Goal: Information Seeking & Learning: Learn about a topic

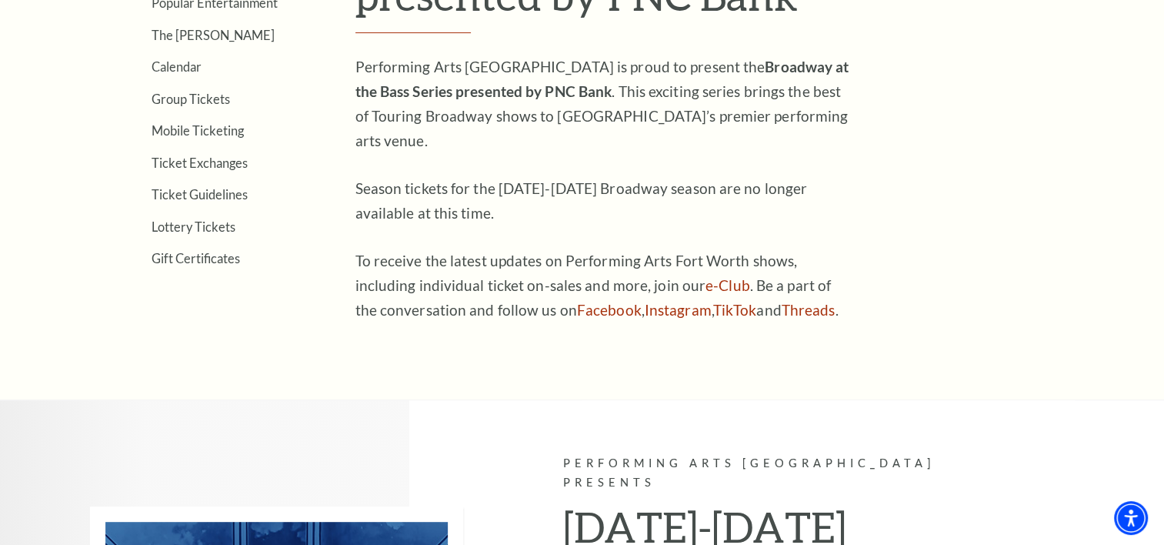
scroll to position [462, 0]
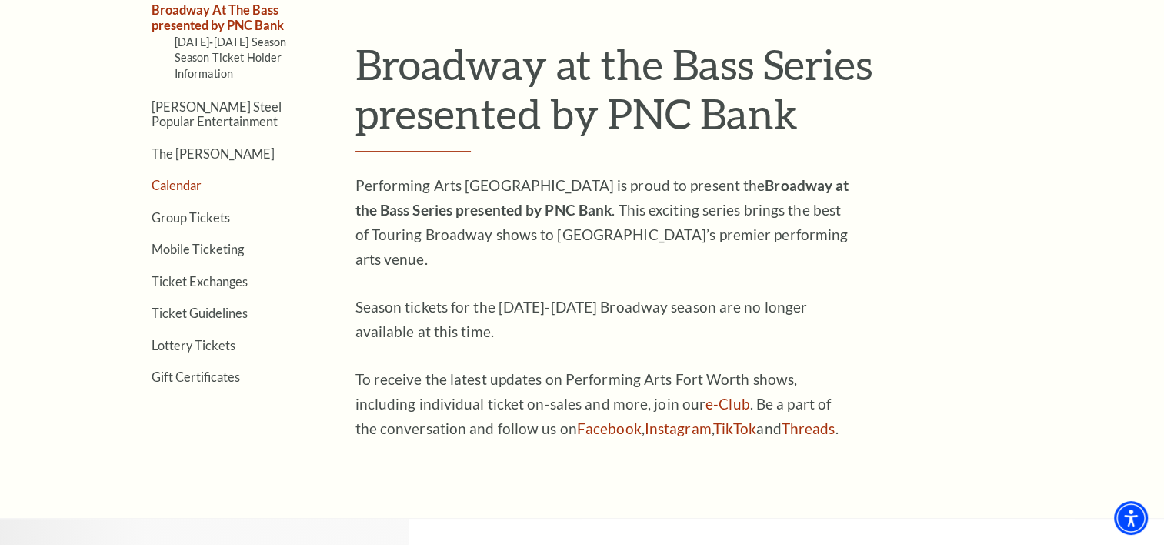
click at [181, 179] on link "Calendar" at bounding box center [177, 185] width 50 height 15
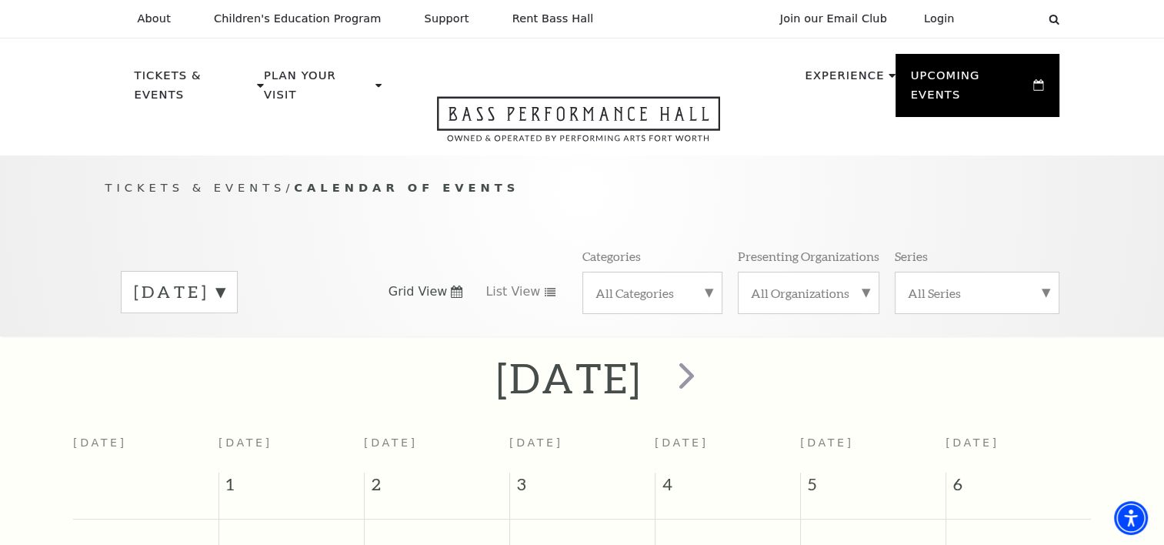
click at [238, 272] on div "[DATE]" at bounding box center [179, 292] width 117 height 42
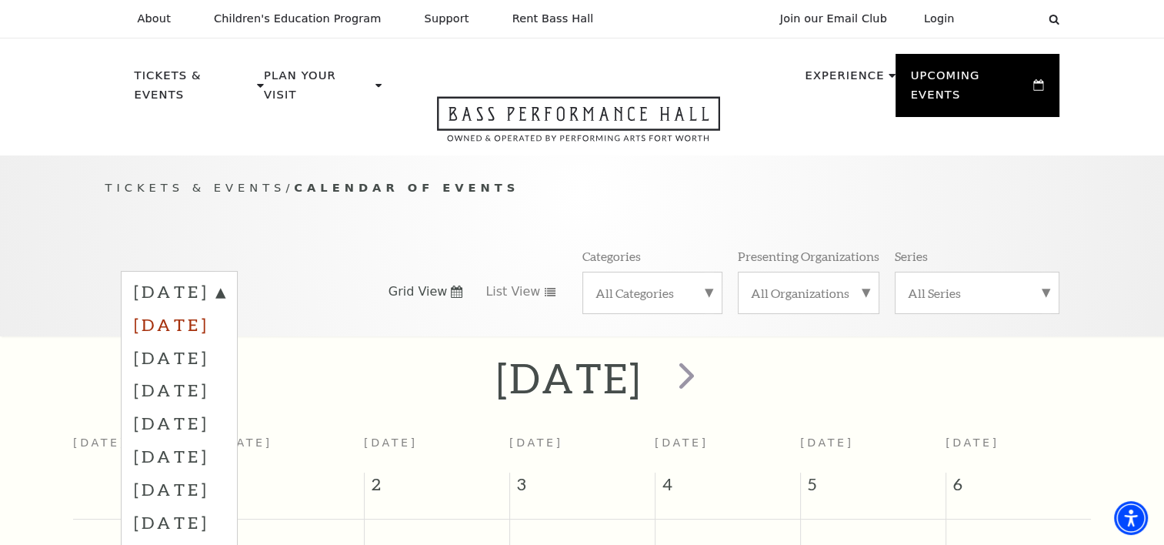
click at [225, 312] on label "[DATE]" at bounding box center [179, 324] width 91 height 33
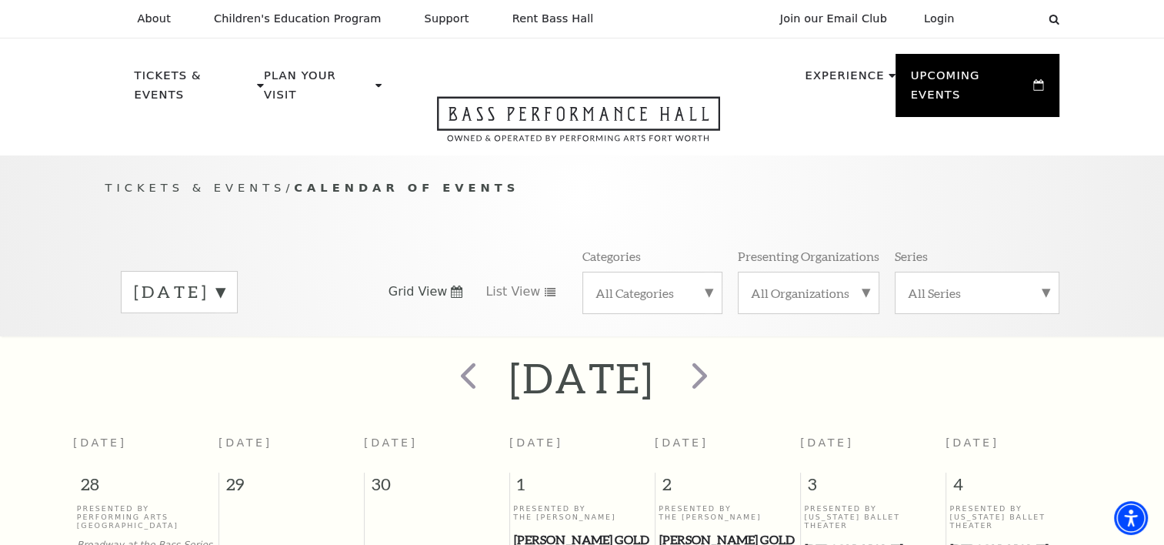
click at [225, 280] on label "[DATE]" at bounding box center [179, 292] width 91 height 24
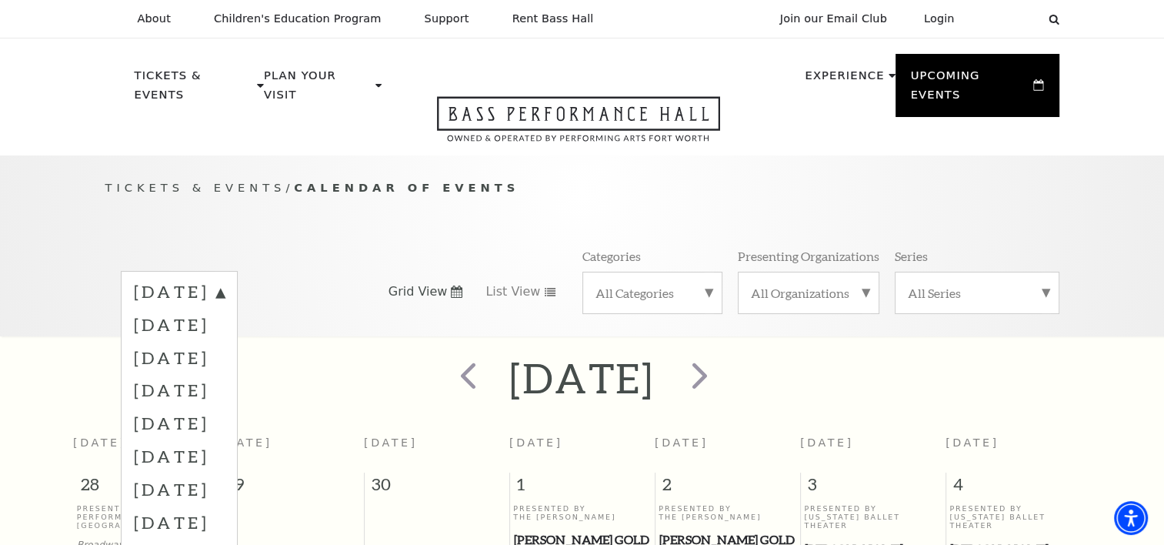
click at [225, 341] on label "[DATE]" at bounding box center [179, 357] width 91 height 33
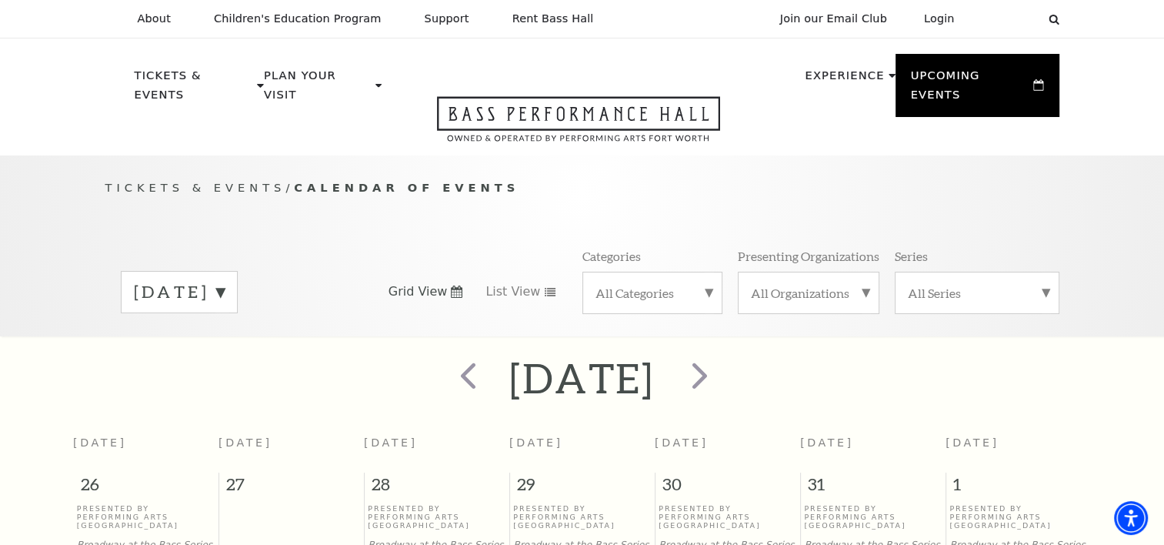
click at [225, 280] on label "[DATE]" at bounding box center [179, 292] width 91 height 24
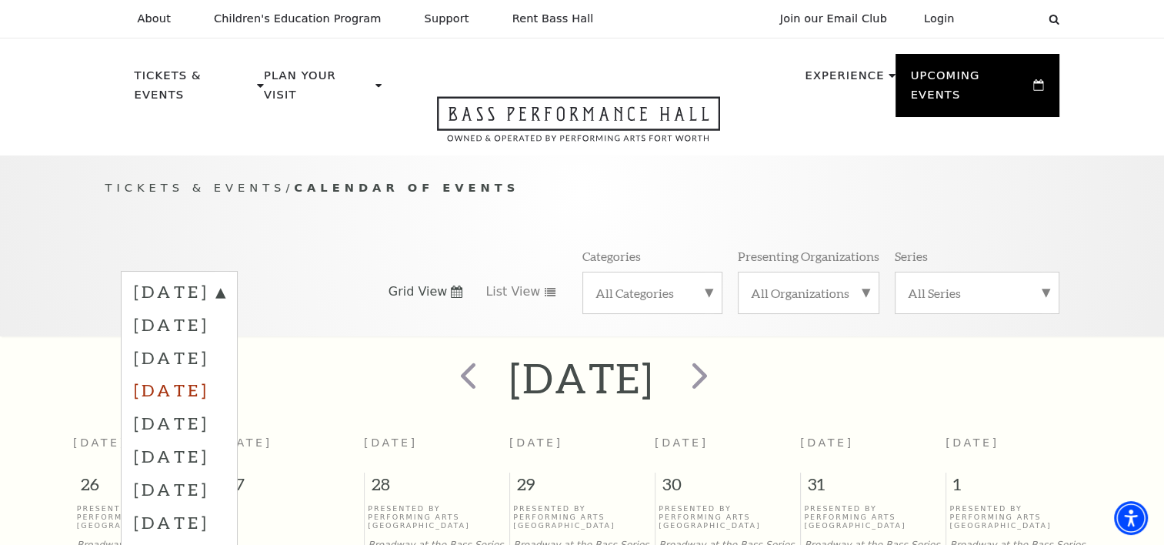
click at [225, 373] on label "[DATE]" at bounding box center [179, 389] width 91 height 33
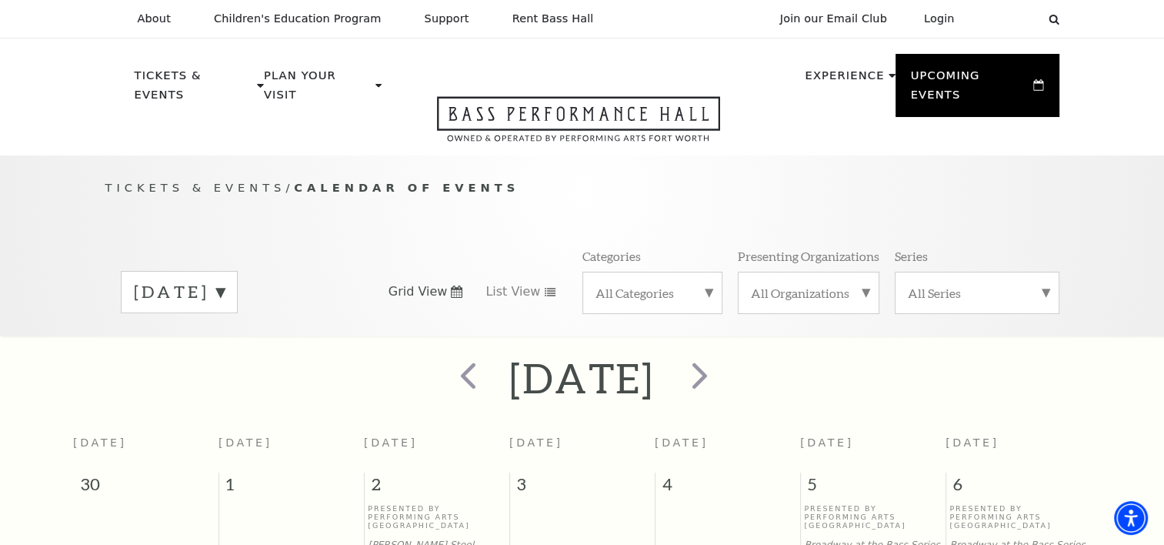
click at [225, 280] on label "[DATE]" at bounding box center [179, 292] width 91 height 24
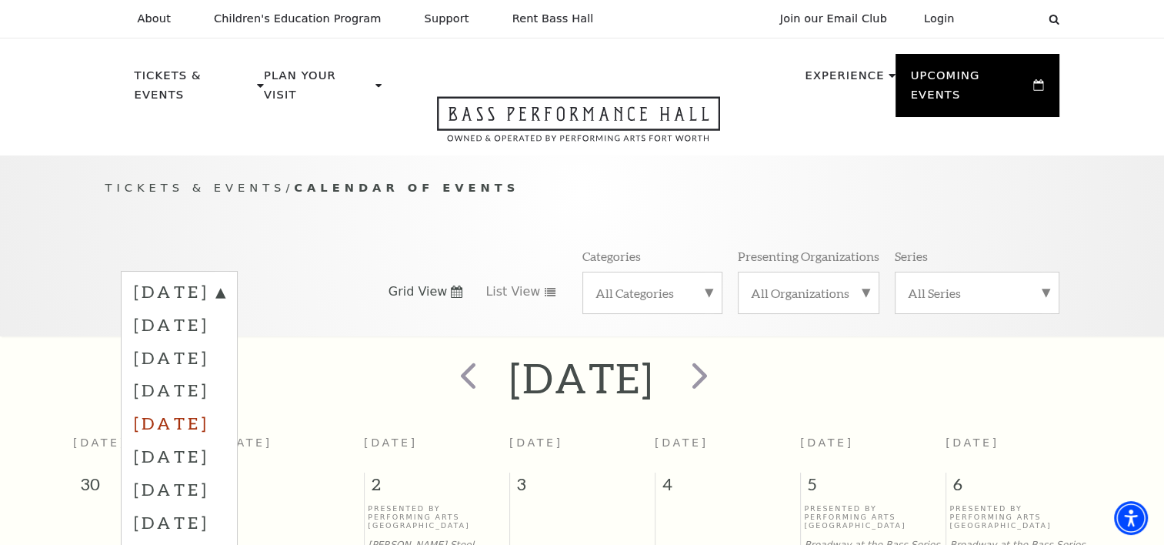
click at [225, 406] on label "[DATE]" at bounding box center [179, 422] width 91 height 33
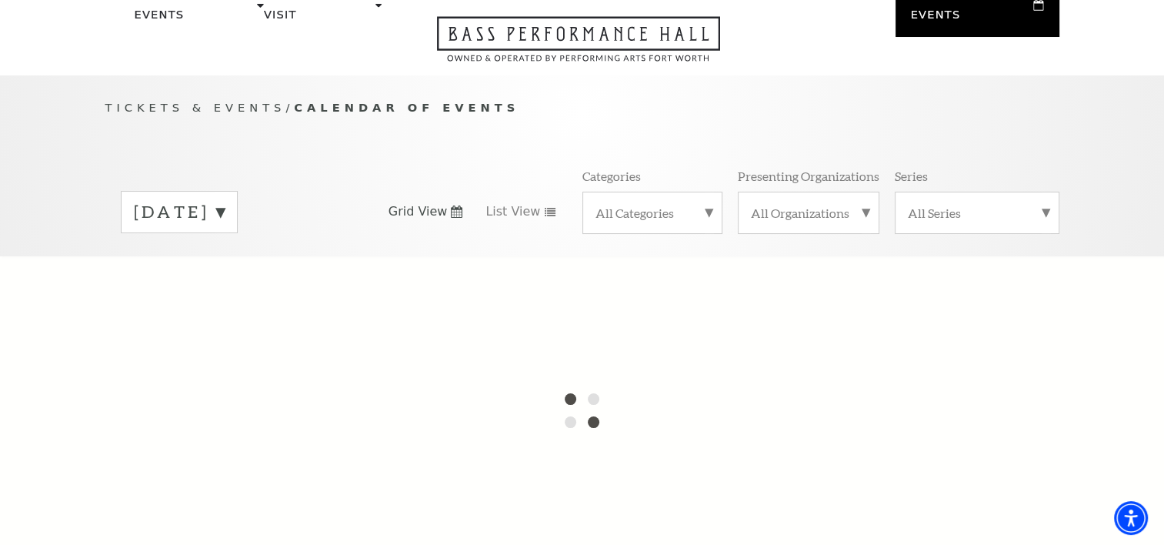
scroll to position [231, 0]
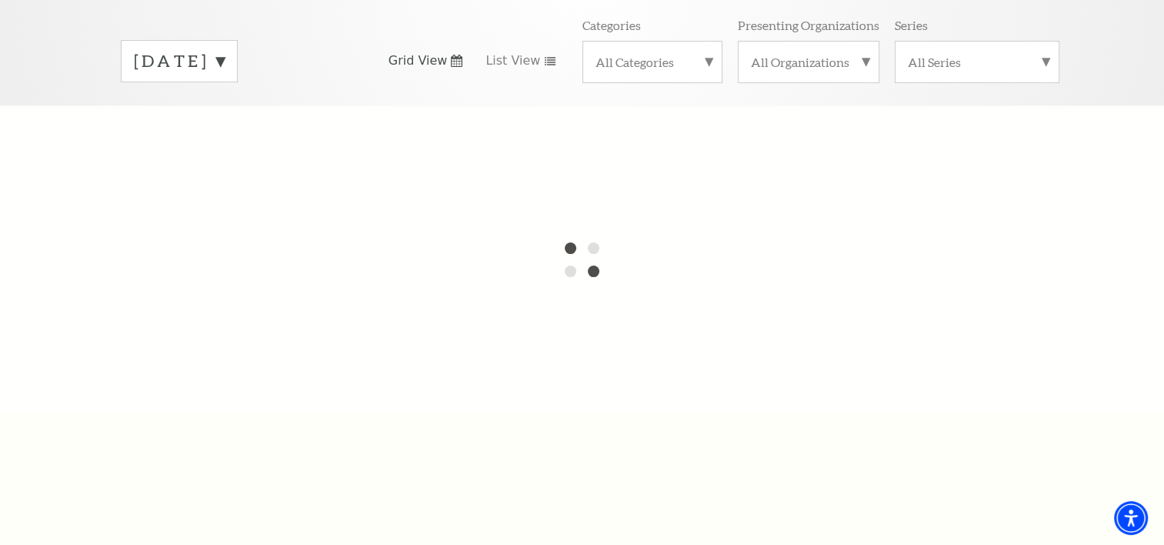
click at [225, 49] on label "[DATE]" at bounding box center [179, 61] width 91 height 24
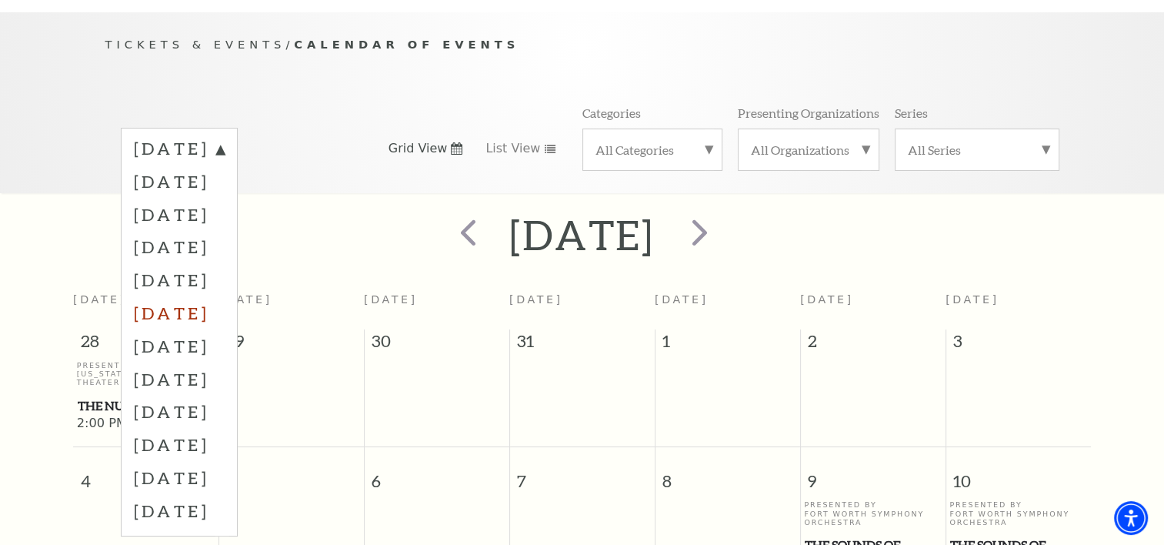
scroll to position [135, 0]
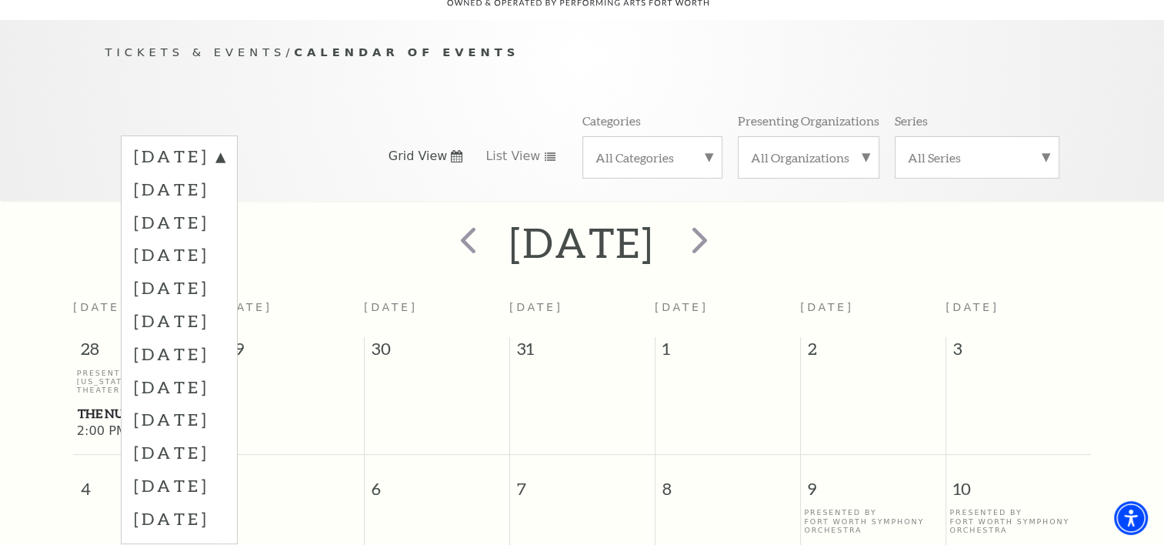
click at [742, 337] on span "1" at bounding box center [727, 352] width 145 height 31
click at [814, 215] on div "[DATE]" at bounding box center [582, 242] width 1164 height 55
click at [427, 112] on div "[DATE] [DATE] [DATE] [DATE] [DATE] [DATE] [DATE] [DATE] [DATE] [DATE] [DATE] [D…" at bounding box center [582, 156] width 954 height 88
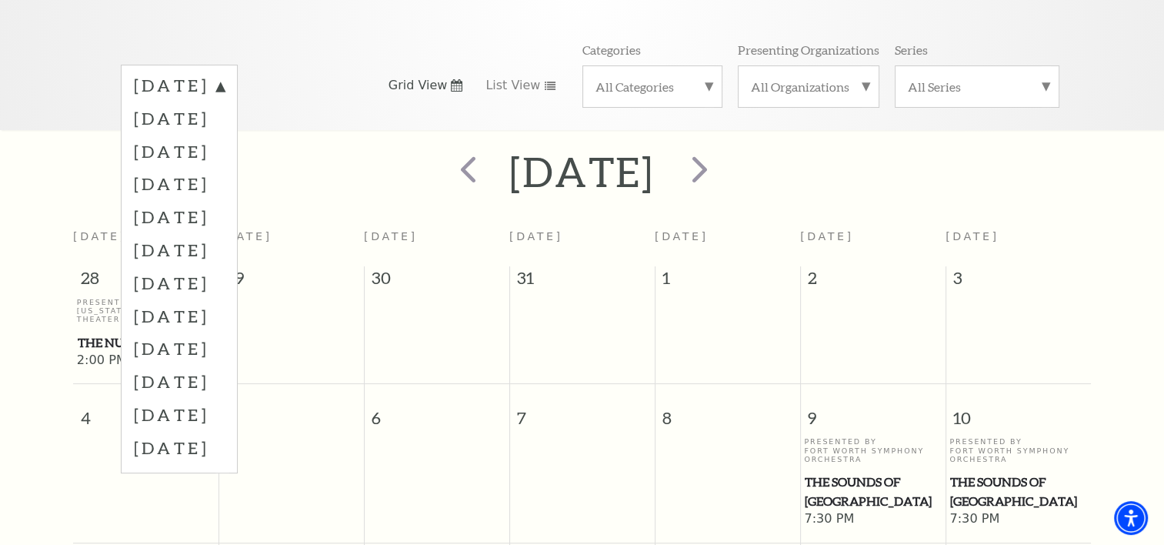
scroll to position [58, 0]
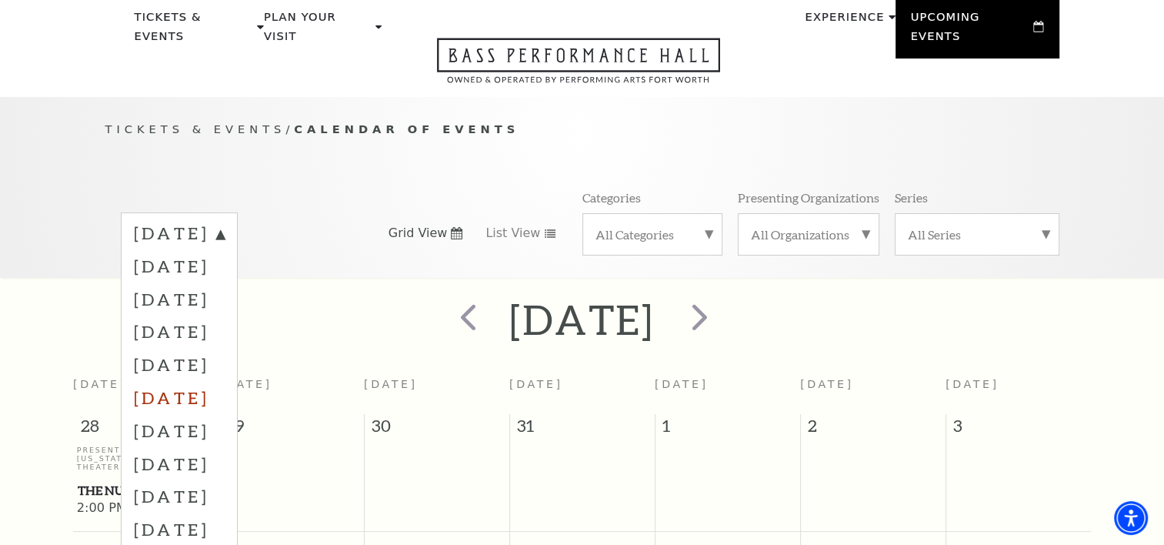
click at [225, 381] on label "[DATE]" at bounding box center [179, 397] width 91 height 33
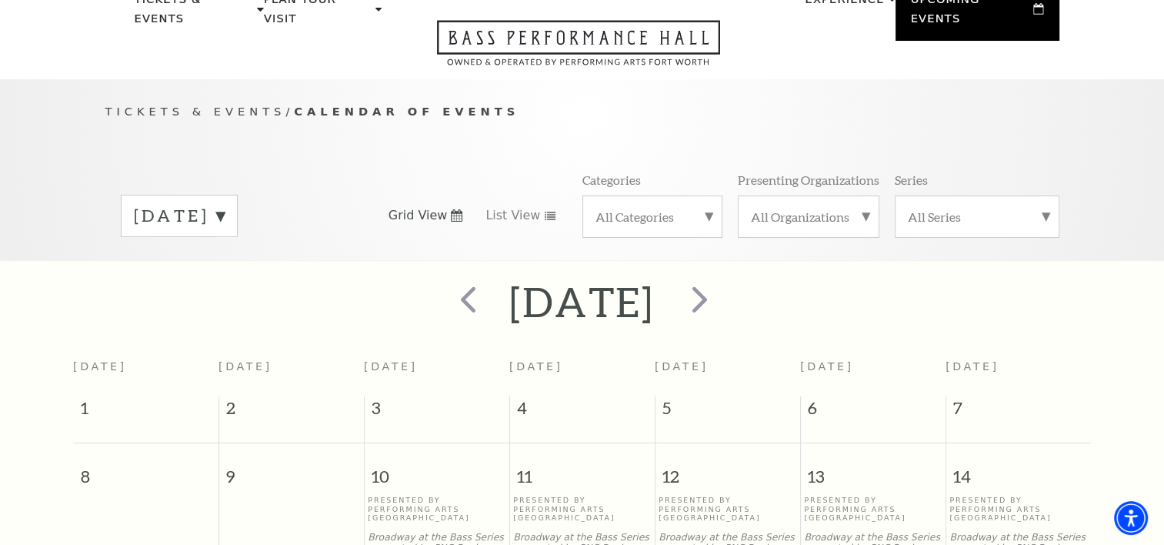
scroll to position [0, 0]
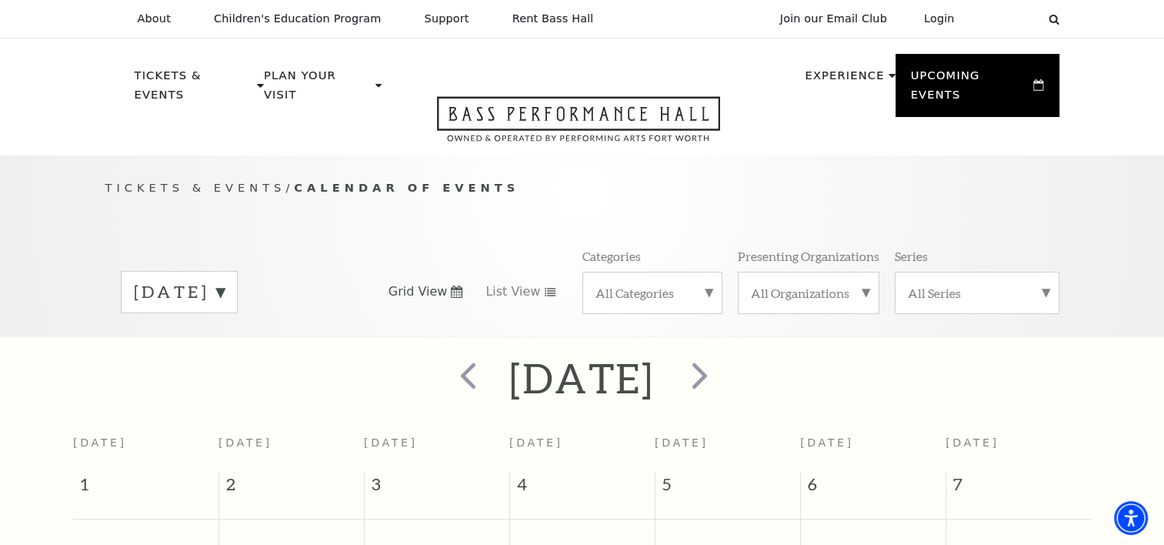
click at [225, 280] on label "[DATE]" at bounding box center [179, 292] width 91 height 24
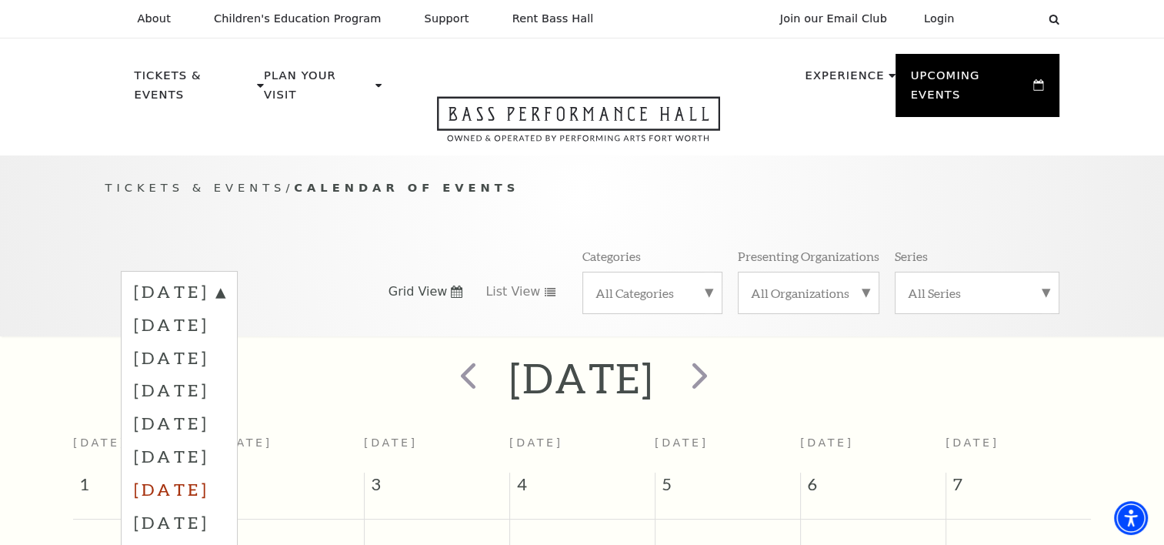
click at [225, 472] on label "[DATE]" at bounding box center [179, 488] width 91 height 33
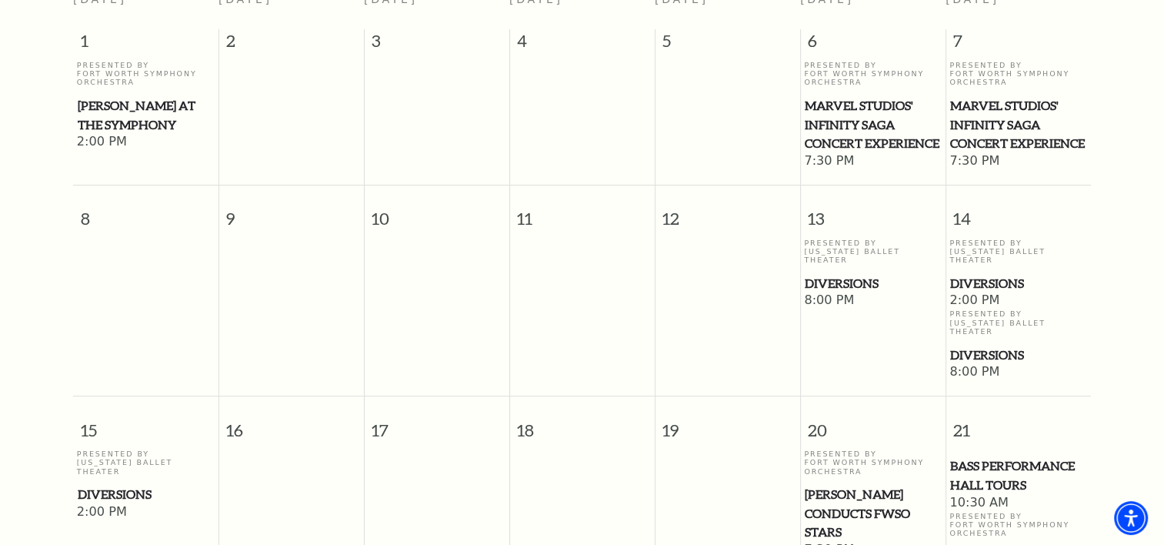
scroll to position [366, 0]
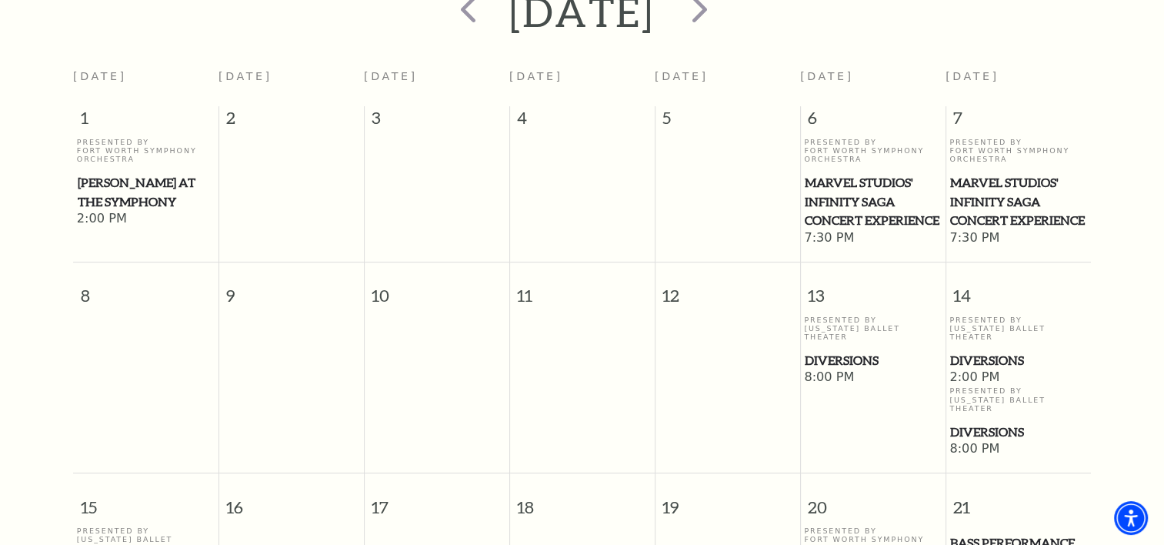
click at [822, 173] on span "Marvel Studios' Infinity Saga Concert Experience" at bounding box center [873, 201] width 136 height 57
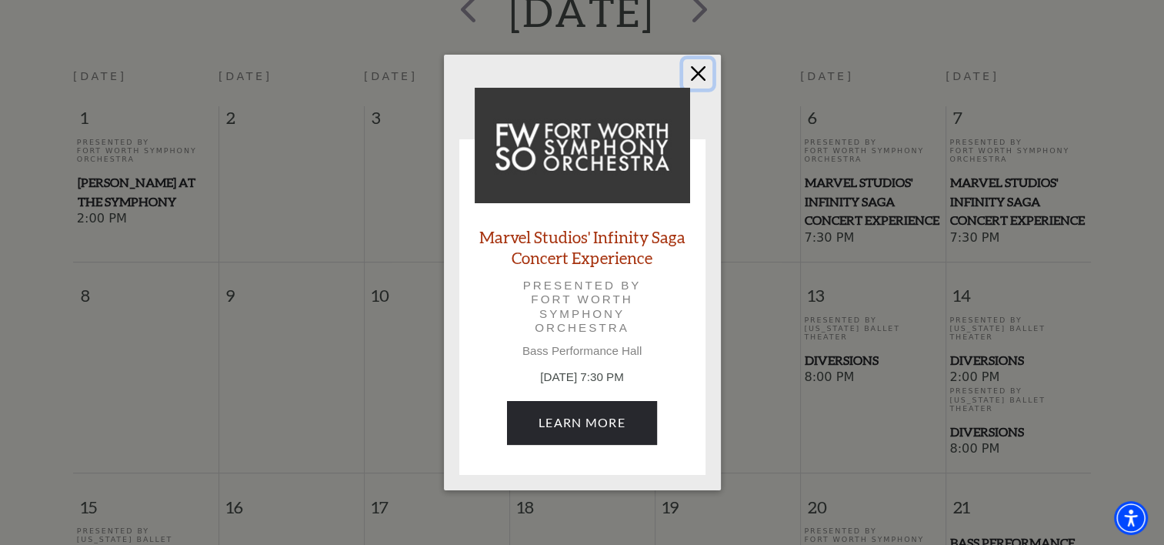
click at [708, 72] on button "Close" at bounding box center [697, 73] width 29 height 29
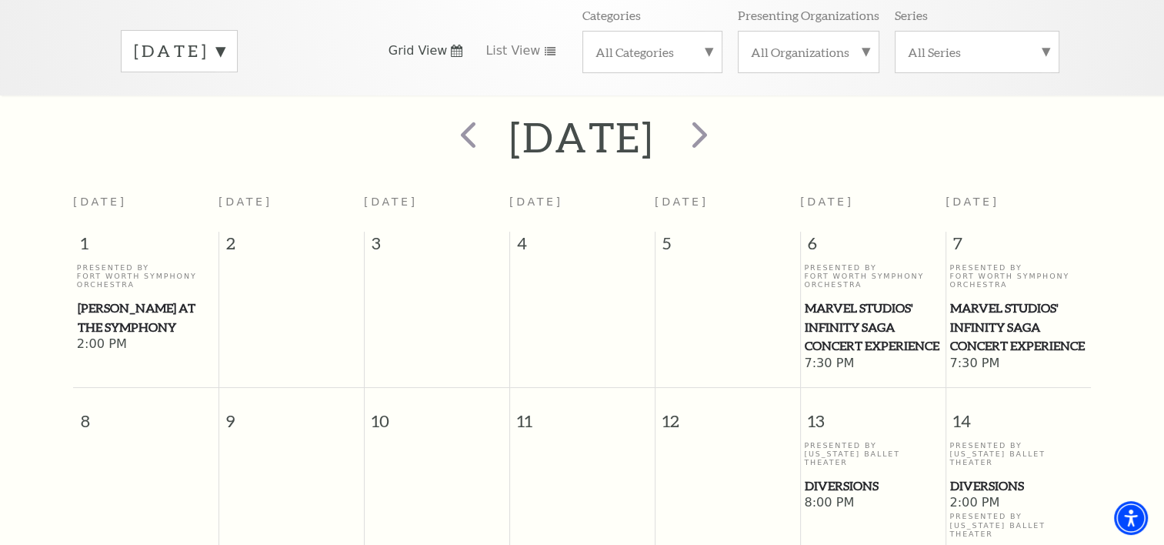
scroll to position [0, 0]
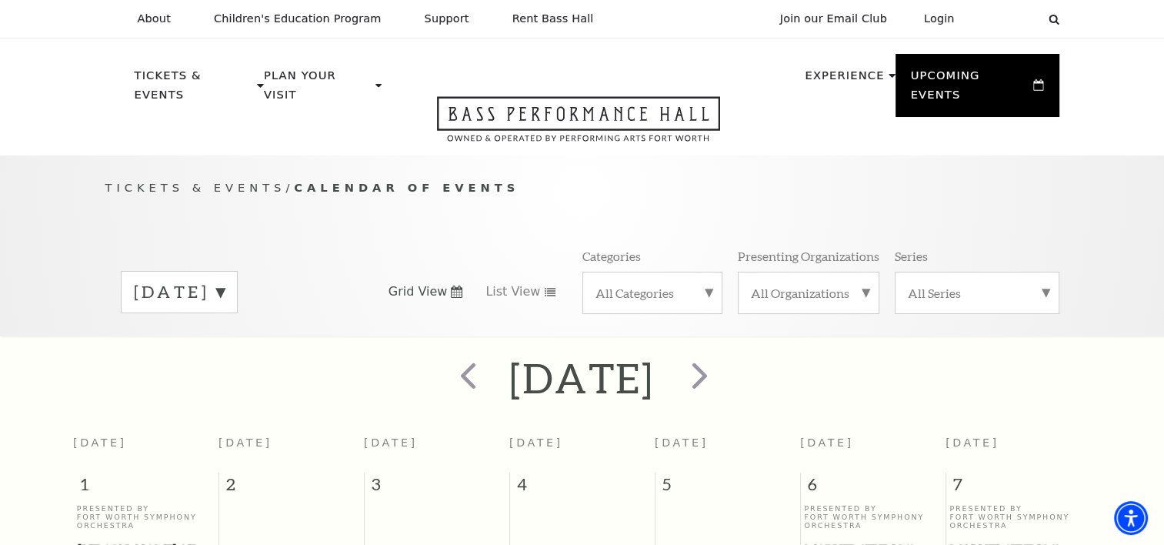
click at [225, 280] on label "[DATE]" at bounding box center [179, 292] width 91 height 24
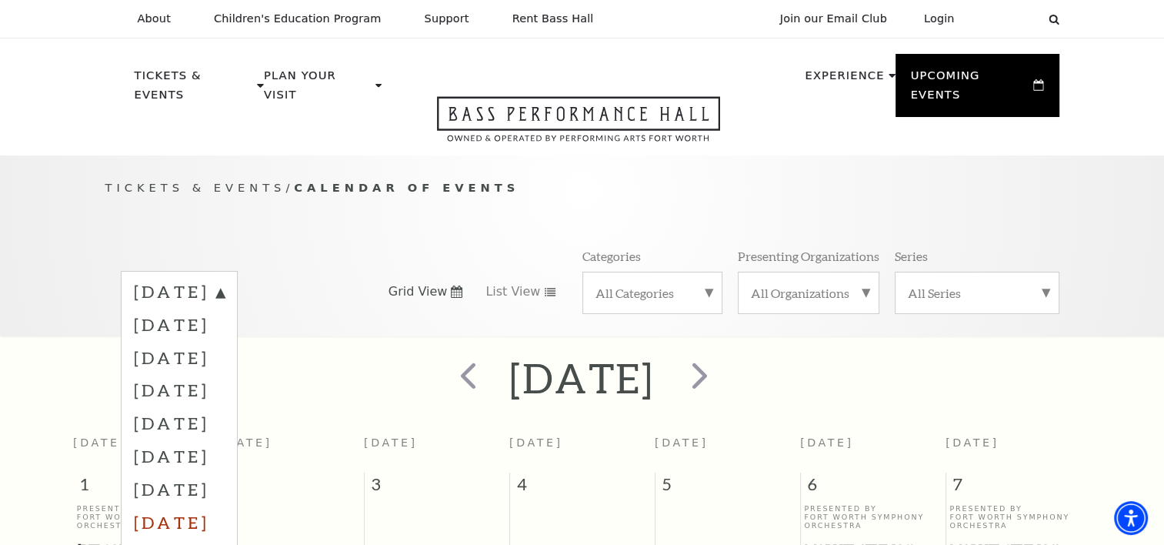
click at [224, 505] on label "[DATE]" at bounding box center [179, 521] width 91 height 33
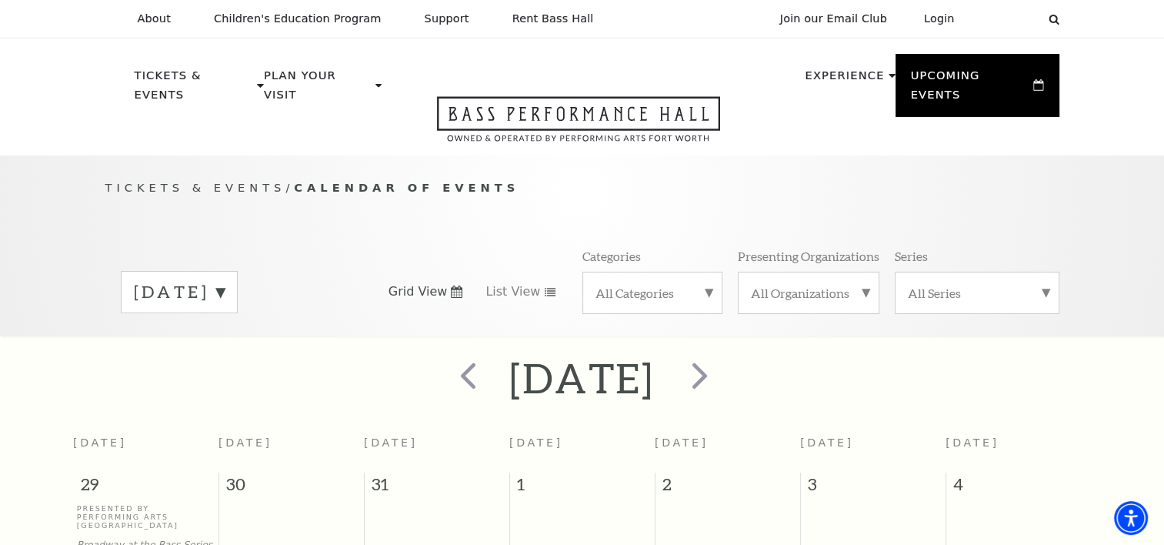
click at [225, 280] on label "[DATE]" at bounding box center [179, 292] width 91 height 24
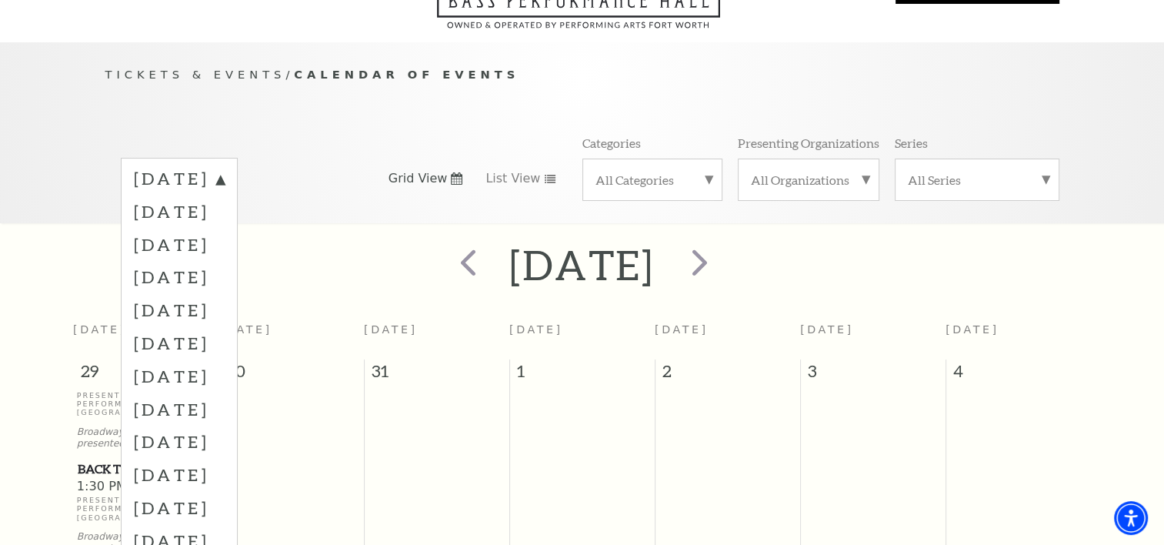
scroll to position [154, 0]
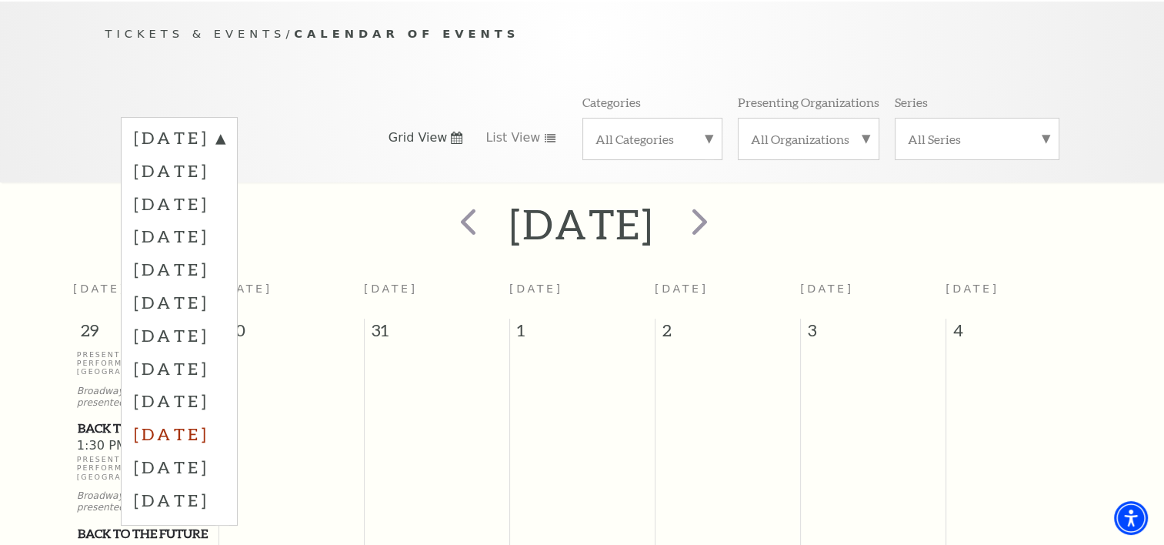
click at [192, 417] on label "[DATE]" at bounding box center [179, 433] width 91 height 33
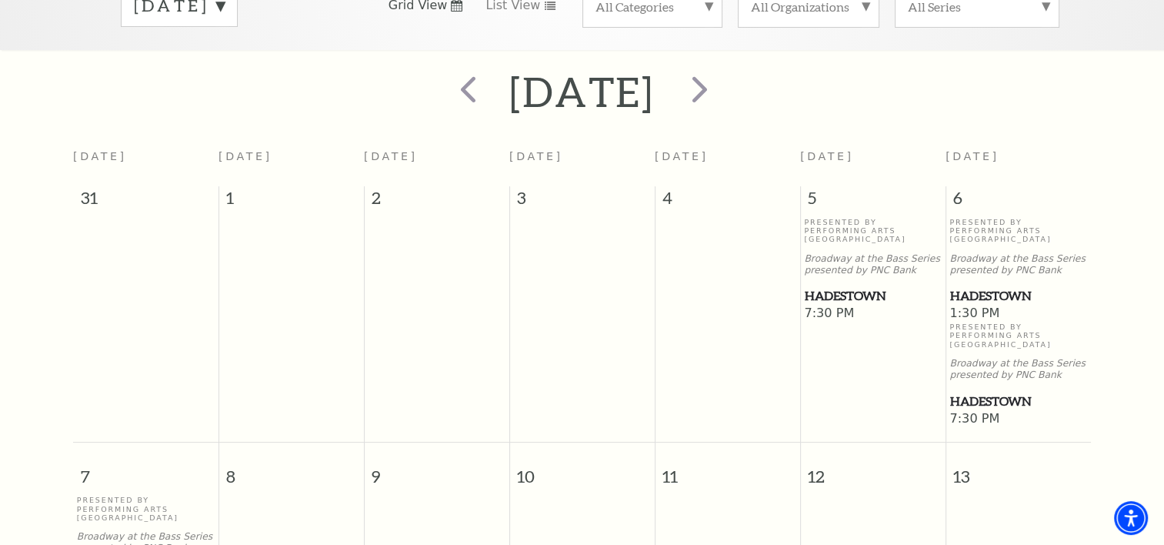
scroll to position [58, 0]
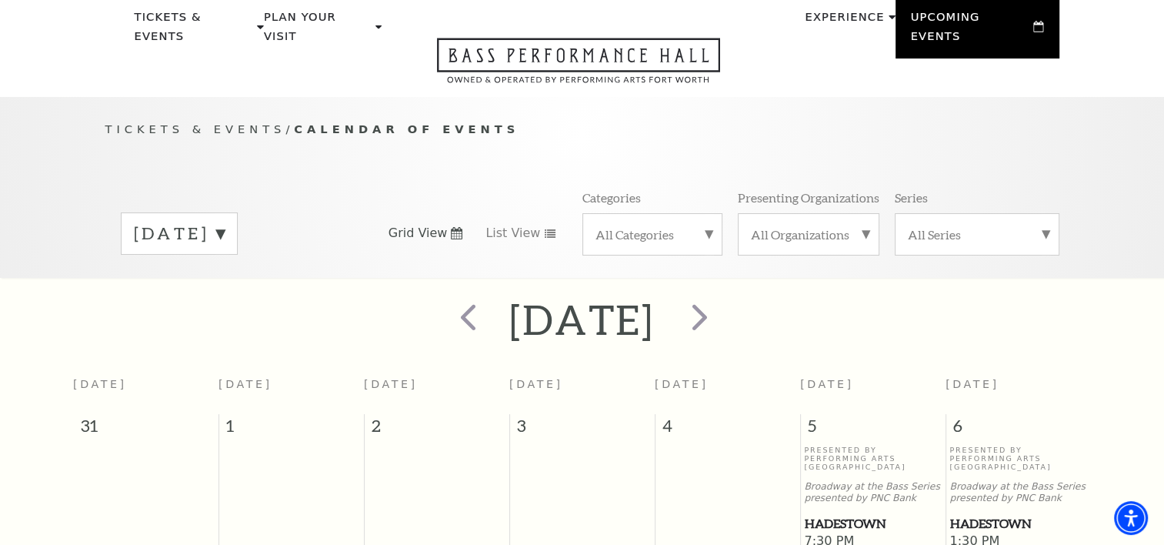
click at [238, 212] on div "[DATE]" at bounding box center [179, 233] width 117 height 42
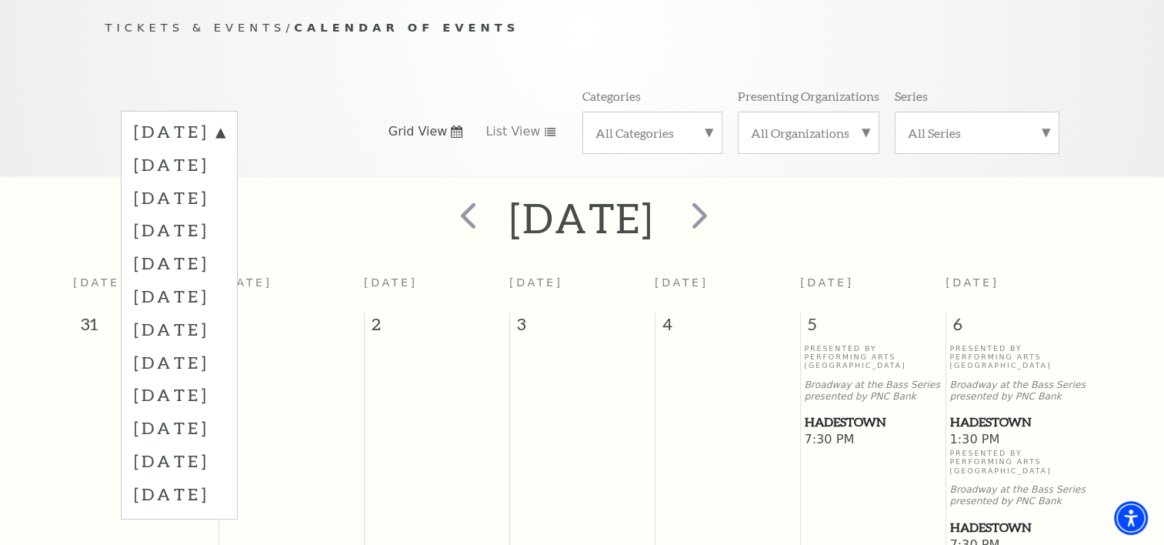
scroll to position [212, 0]
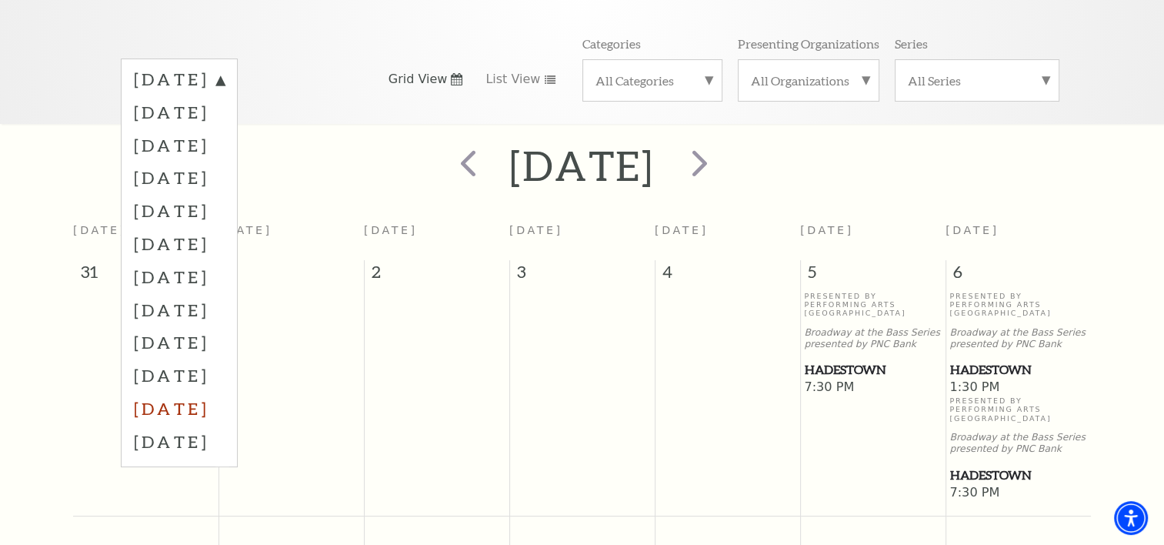
click at [214, 397] on label "[DATE]" at bounding box center [179, 408] width 91 height 33
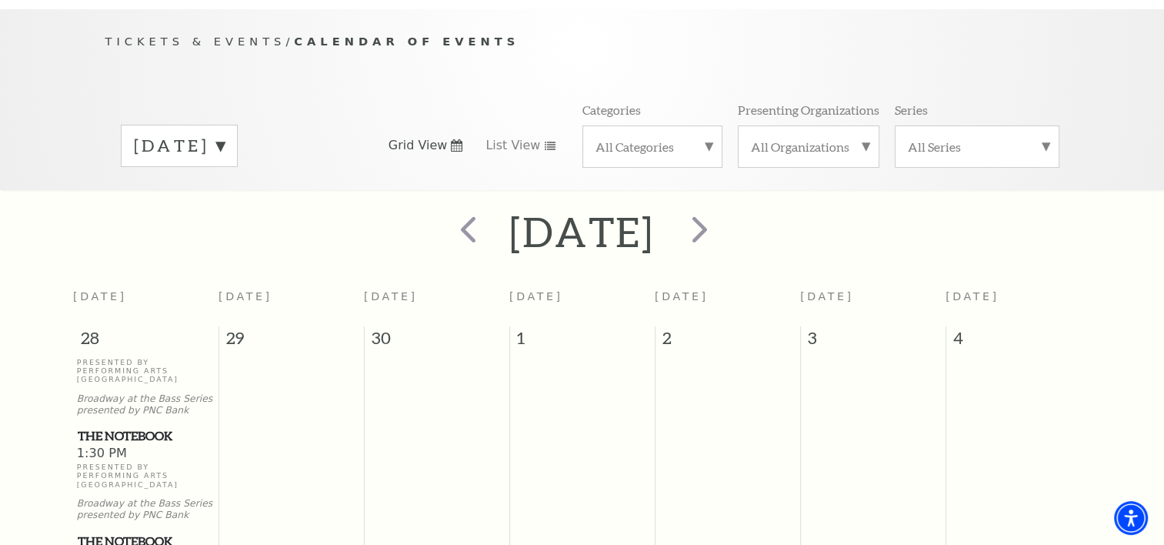
scroll to position [0, 0]
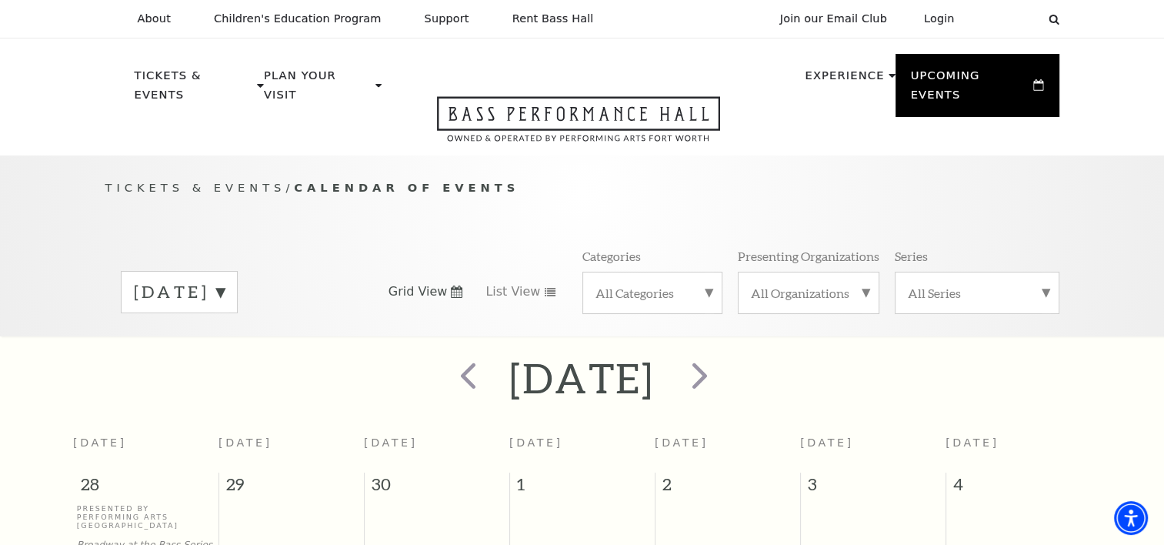
click at [238, 273] on div "[DATE]" at bounding box center [179, 292] width 117 height 42
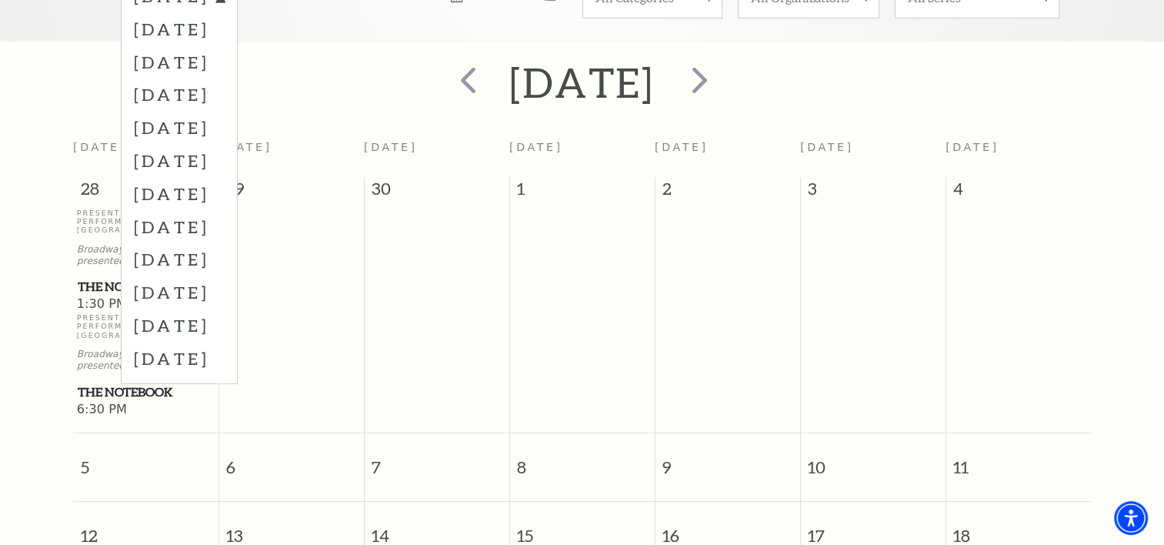
scroll to position [308, 0]
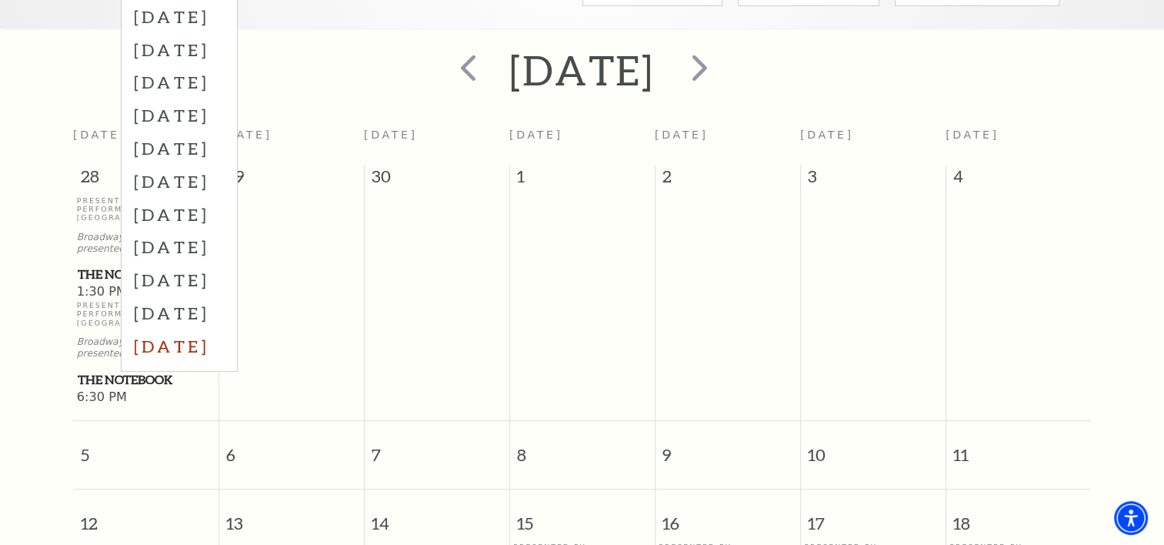
click at [225, 332] on label "[DATE]" at bounding box center [179, 345] width 91 height 33
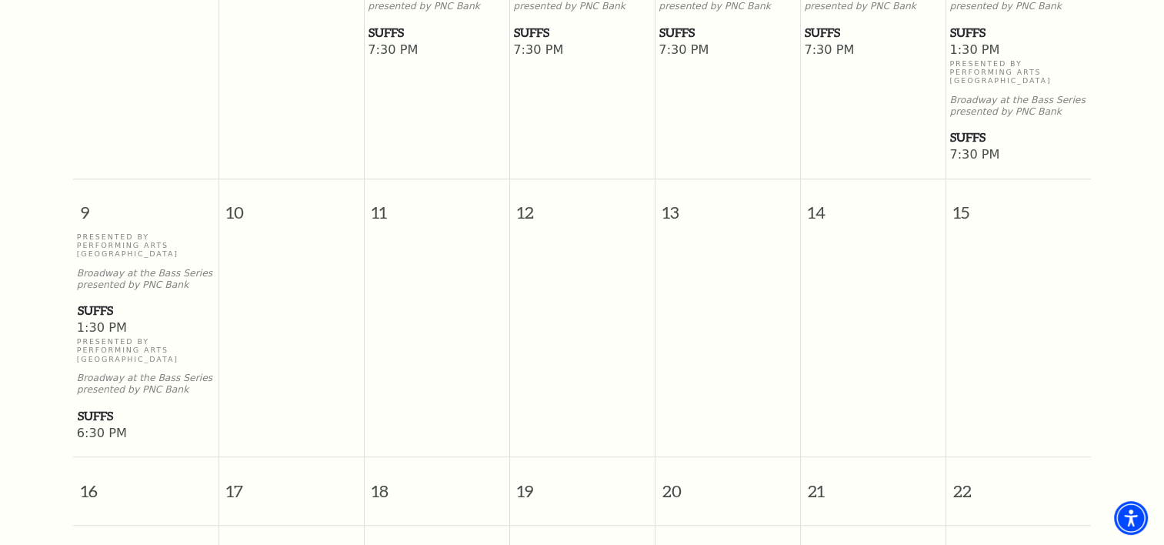
scroll to position [1136, 0]
